Goal: Communication & Community: Participate in discussion

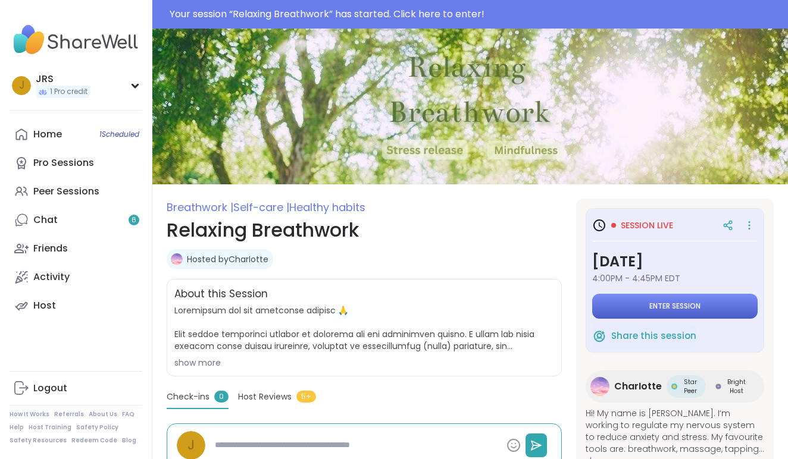
click at [709, 308] on button "Enter session" at bounding box center [674, 306] width 165 height 25
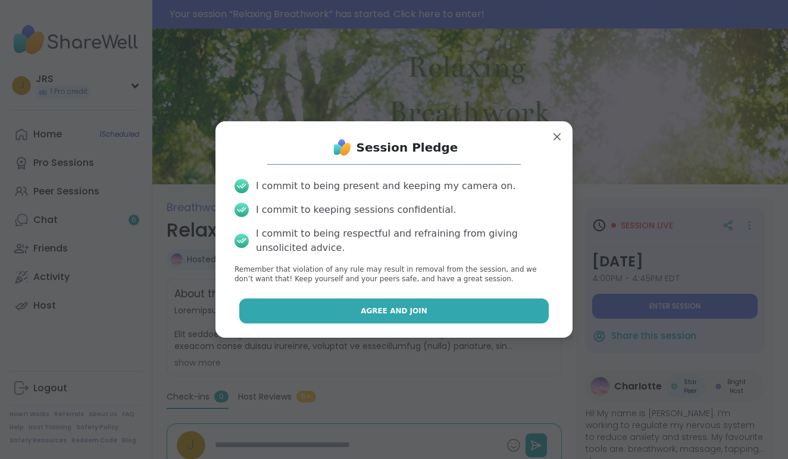
click at [455, 302] on button "Agree and Join" at bounding box center [394, 311] width 310 height 25
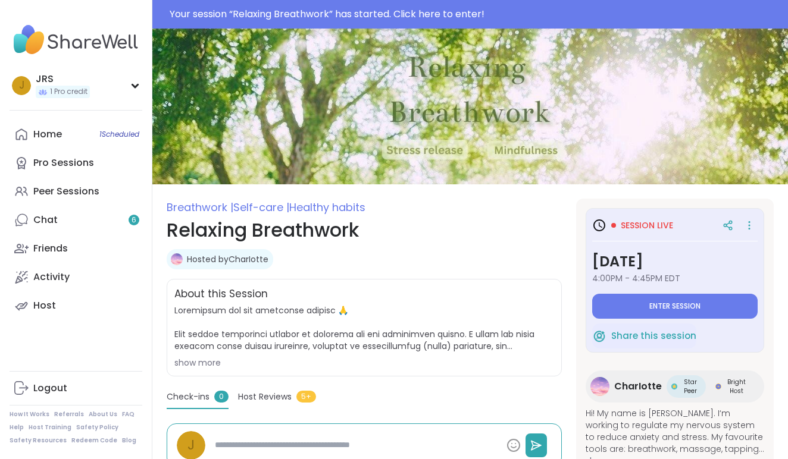
type textarea "*"
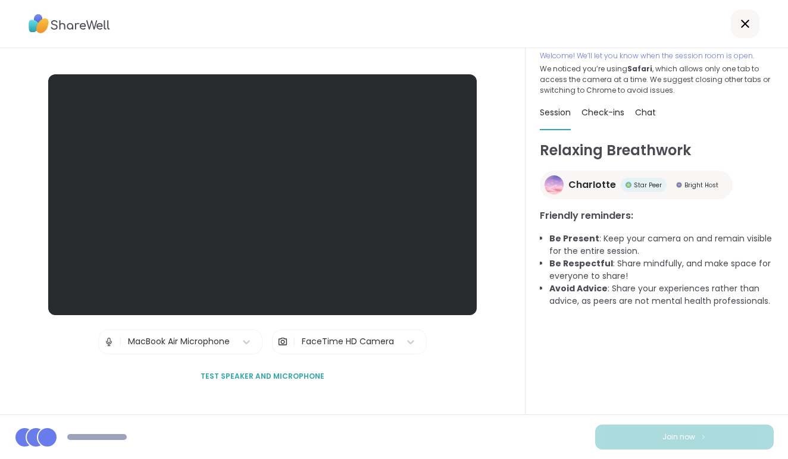
scroll to position [24, 0]
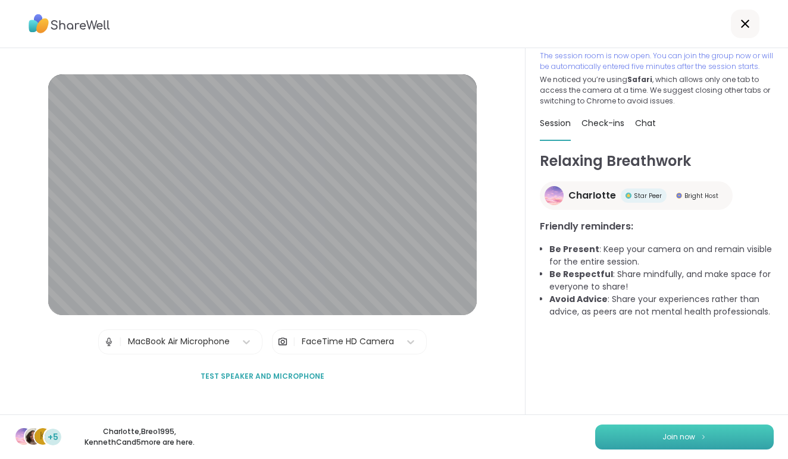
click at [630, 433] on button "Join now" at bounding box center [684, 437] width 179 height 25
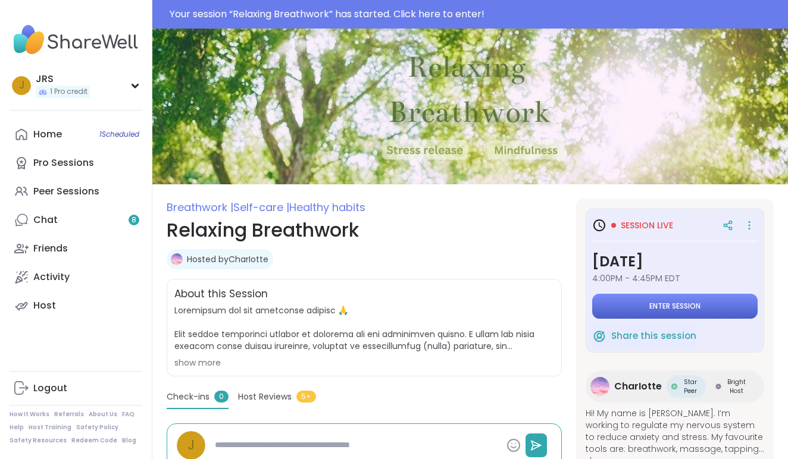
click at [717, 302] on button "Enter session" at bounding box center [674, 306] width 165 height 25
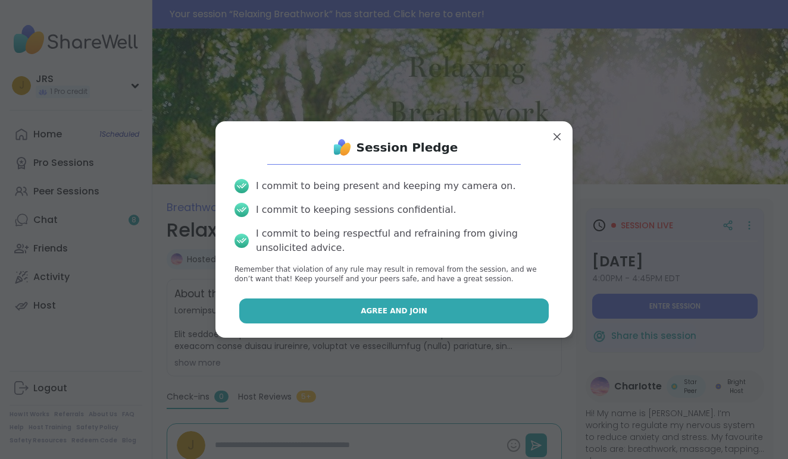
click at [464, 321] on button "Agree and Join" at bounding box center [394, 311] width 310 height 25
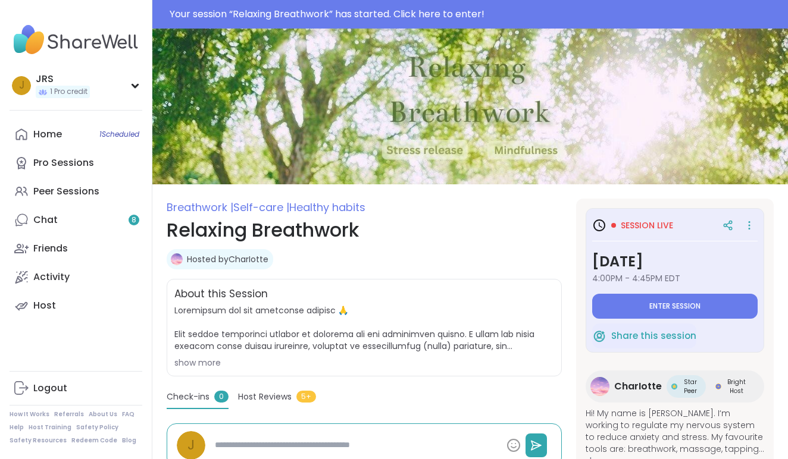
type textarea "*"
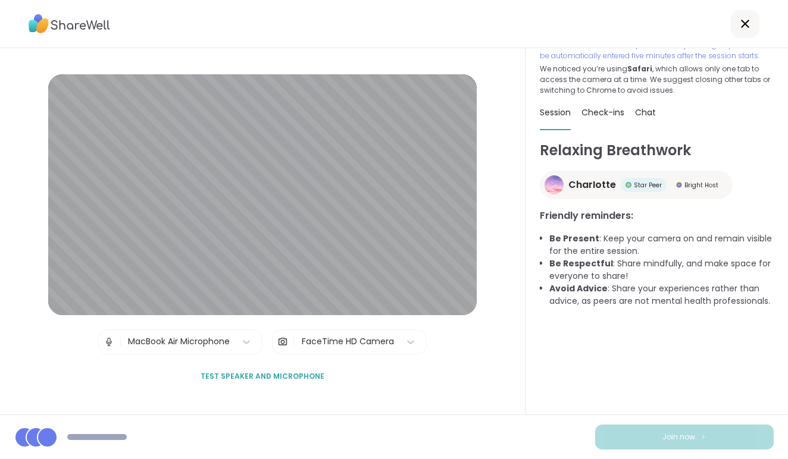
scroll to position [35, 0]
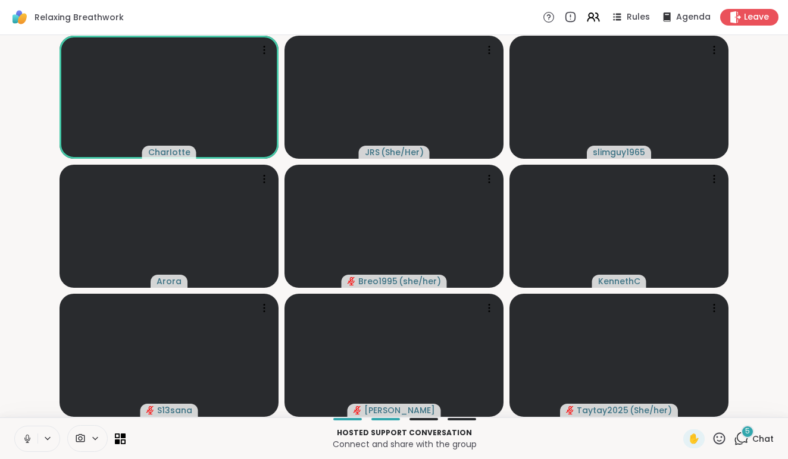
click at [26, 434] on icon at bounding box center [27, 439] width 11 height 11
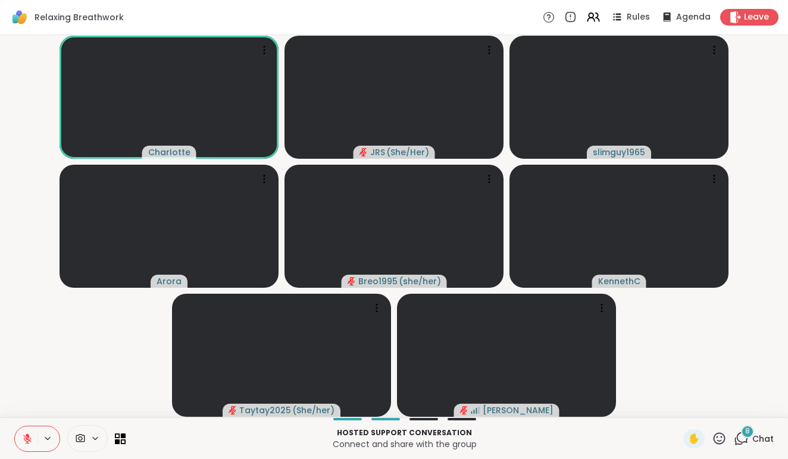
click at [32, 436] on icon at bounding box center [27, 439] width 11 height 11
click at [29, 436] on icon at bounding box center [27, 437] width 3 height 5
click at [758, 441] on span "Chat" at bounding box center [762, 439] width 21 height 12
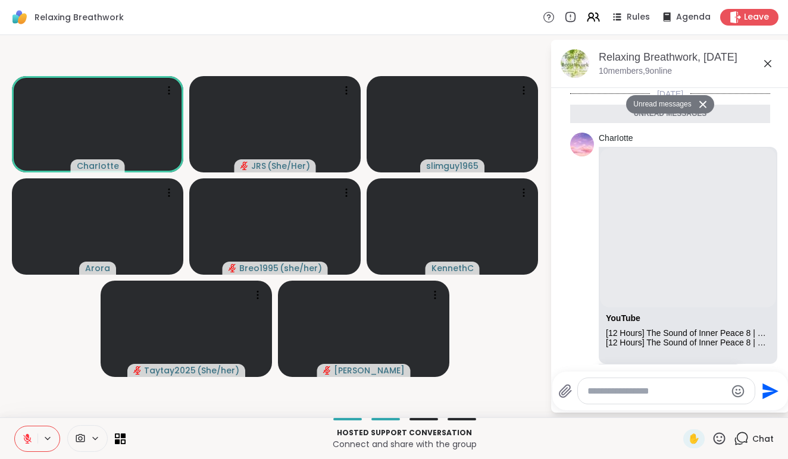
scroll to position [1360, 0]
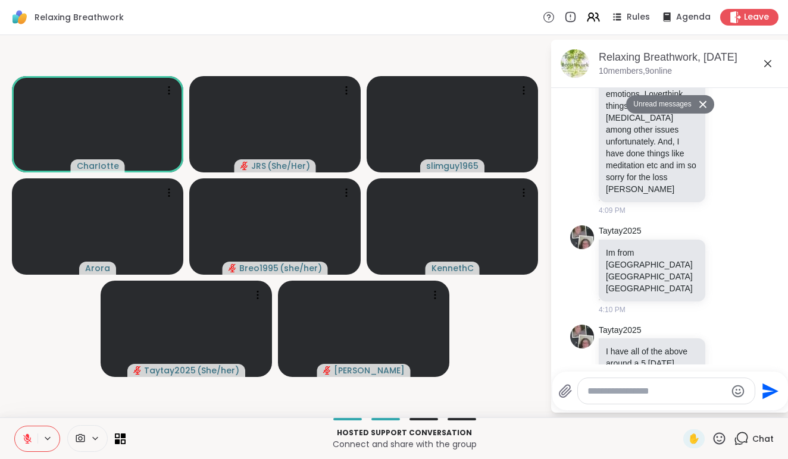
click at [639, 396] on textarea "Type your message" at bounding box center [656, 392] width 139 height 12
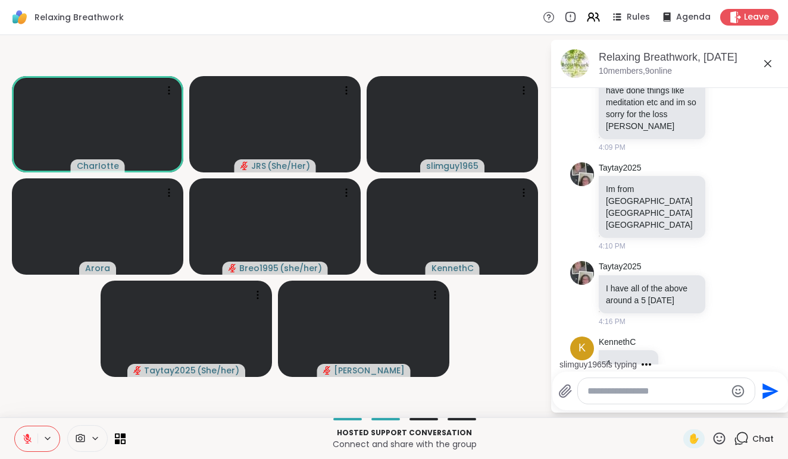
type textarea "*"
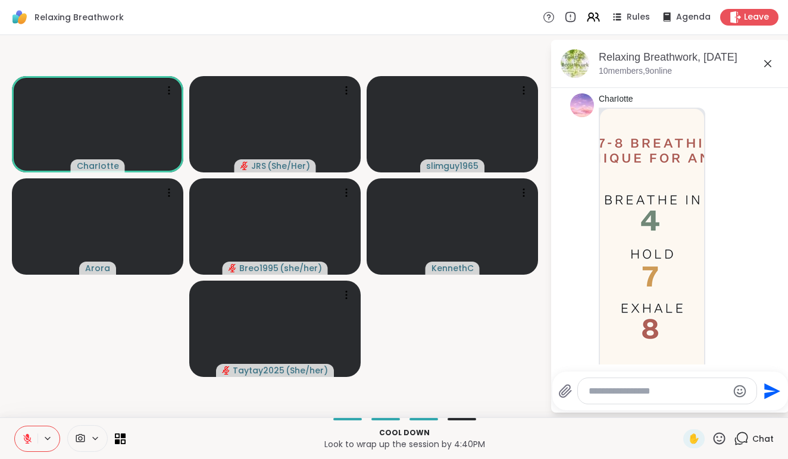
scroll to position [3384, 0]
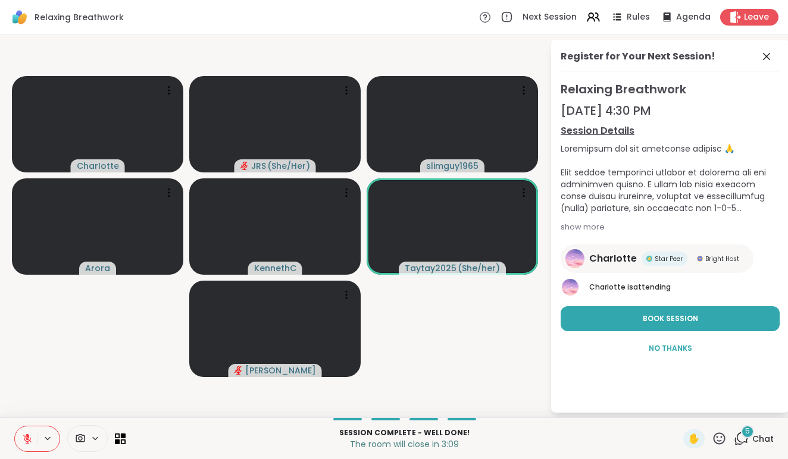
click at [750, 434] on span "5" at bounding box center [747, 432] width 5 height 10
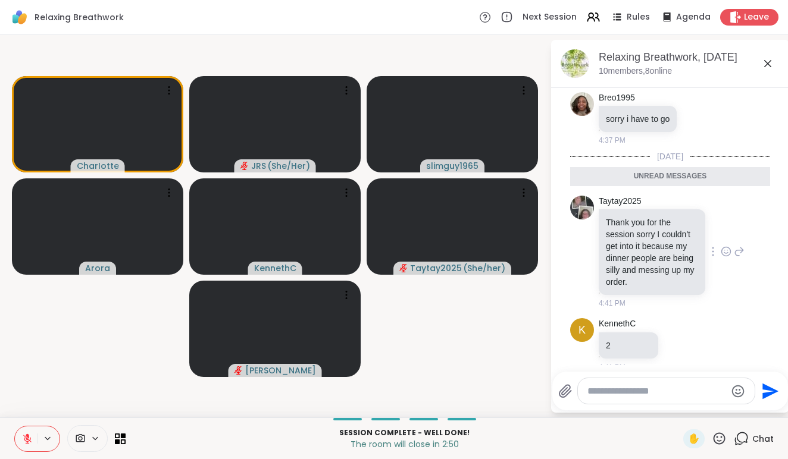
scroll to position [3799, 0]
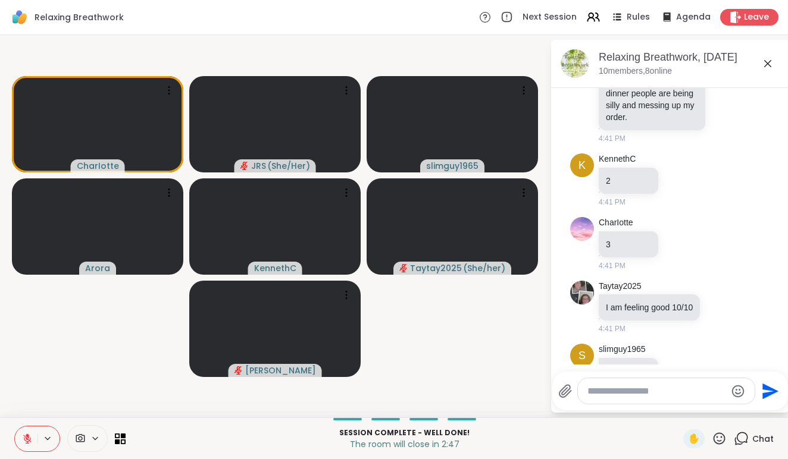
click at [610, 389] on textarea "Type your message" at bounding box center [656, 392] width 139 height 12
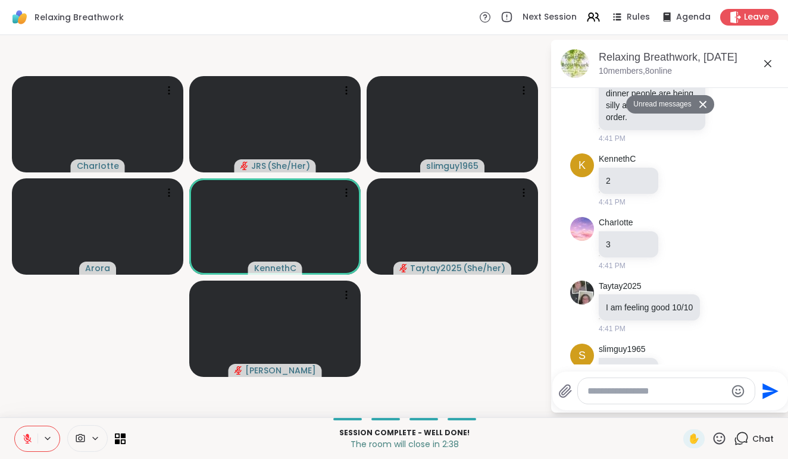
click at [684, 106] on button "Unread messages" at bounding box center [660, 104] width 68 height 19
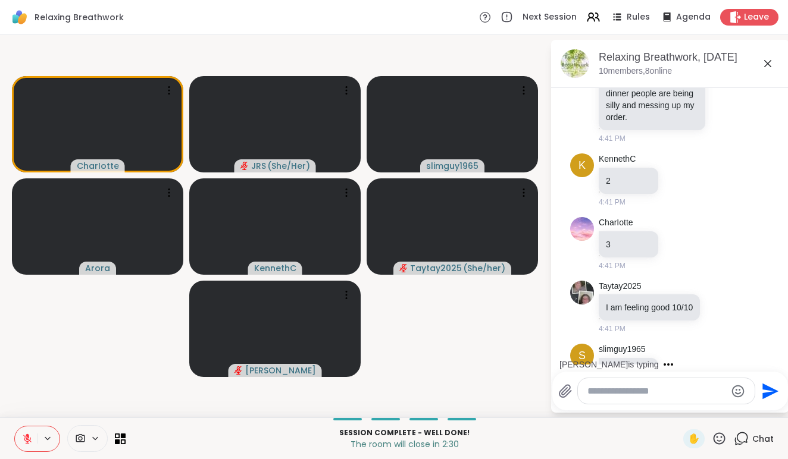
scroll to position [3862, 0]
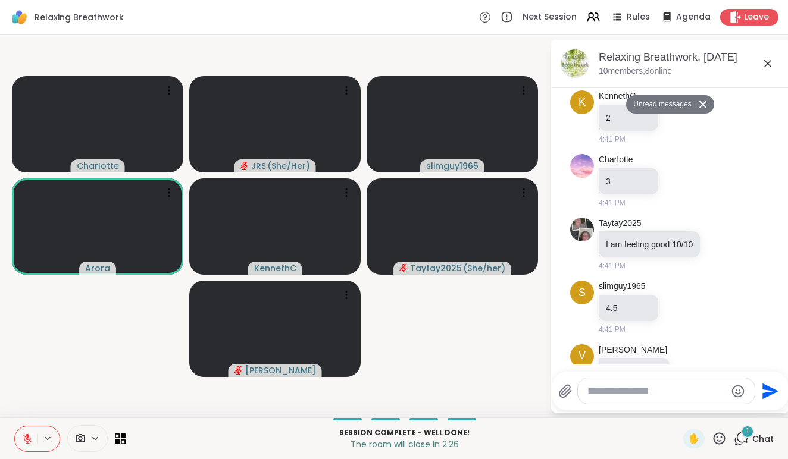
click at [638, 393] on textarea "Type your message" at bounding box center [656, 392] width 139 height 12
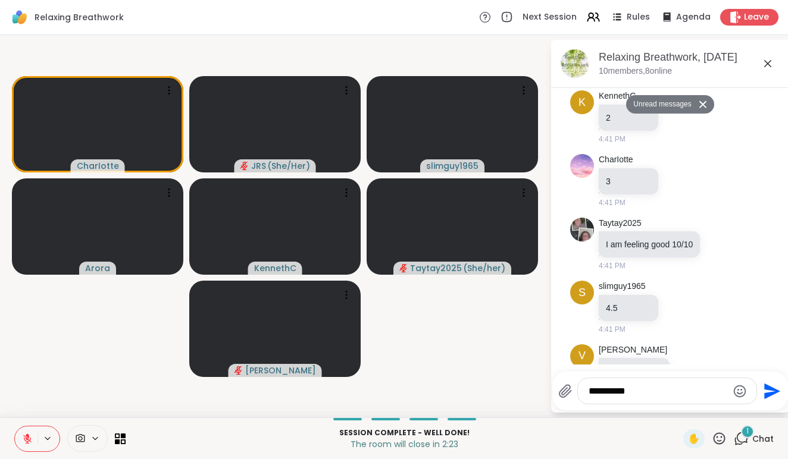
type textarea "**********"
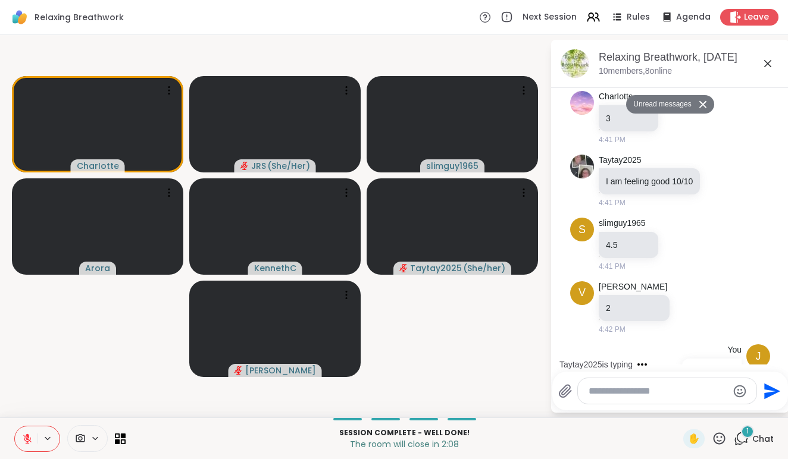
scroll to position [3988, 0]
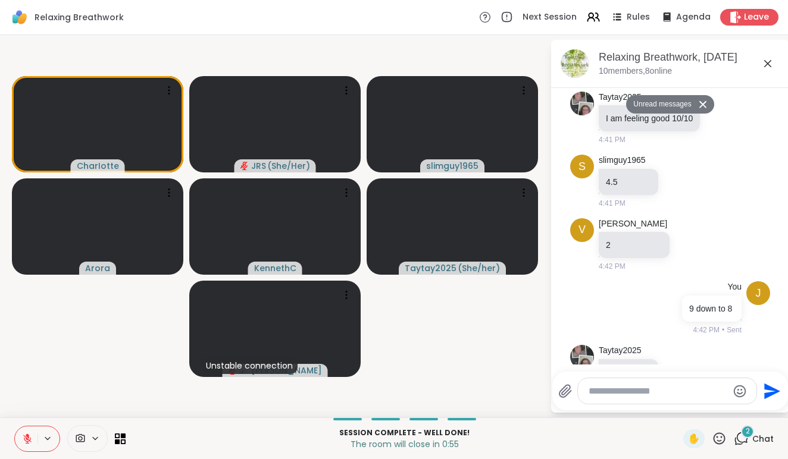
click at [30, 443] on icon at bounding box center [27, 439] width 11 height 11
